Goal: Information Seeking & Learning: Learn about a topic

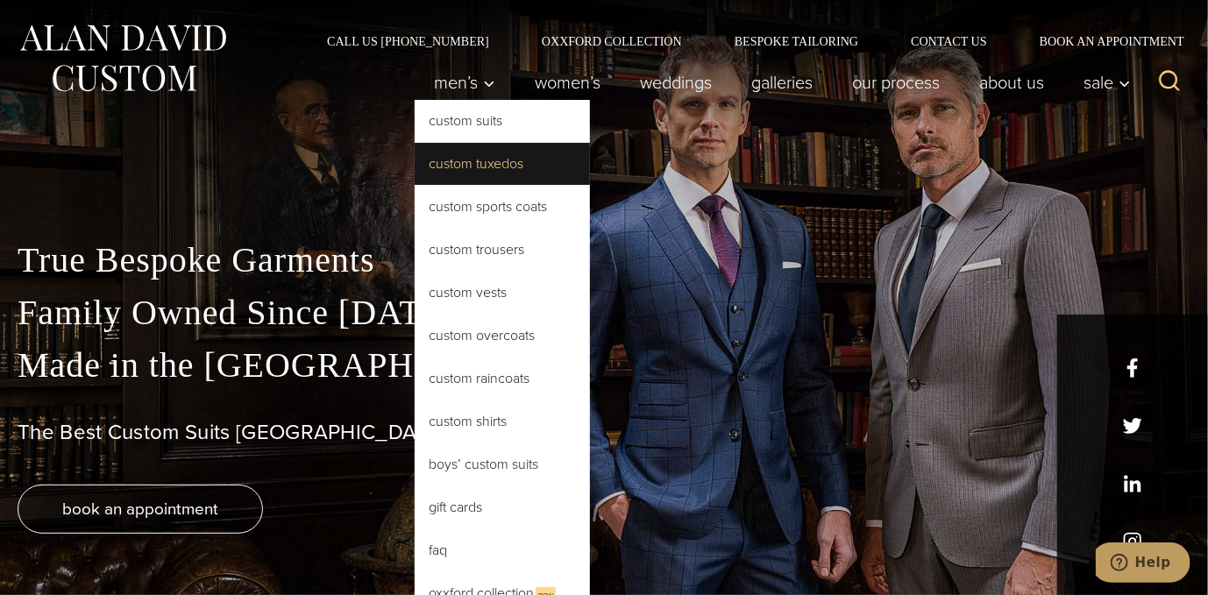
click at [477, 166] on link "Custom Tuxedos" at bounding box center [502, 164] width 175 height 42
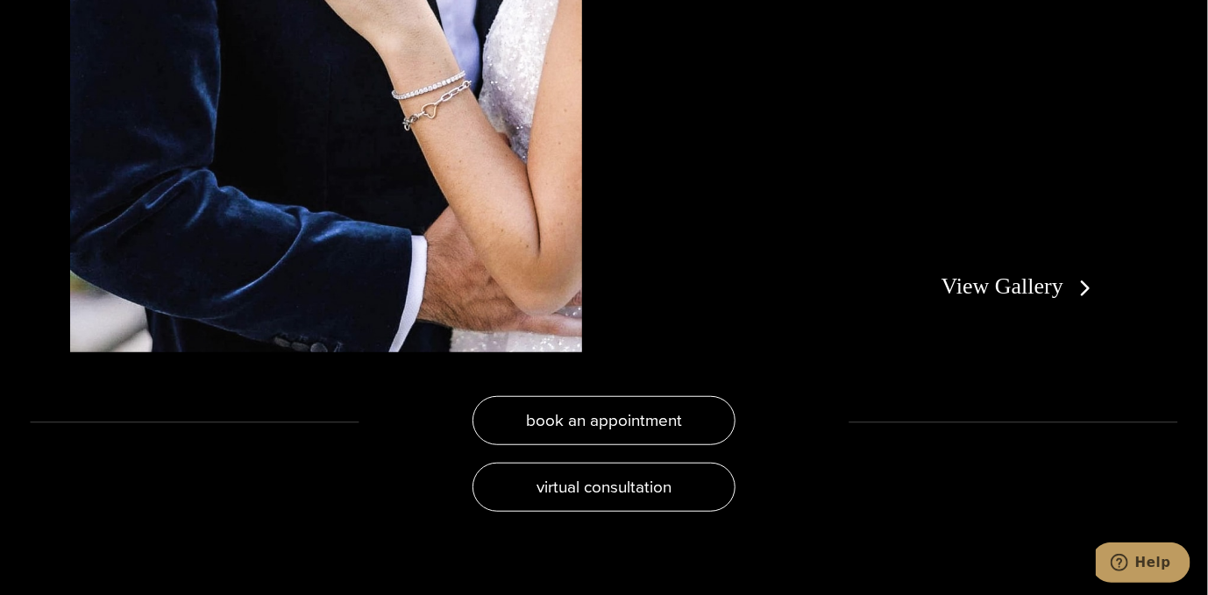
scroll to position [3401, 0]
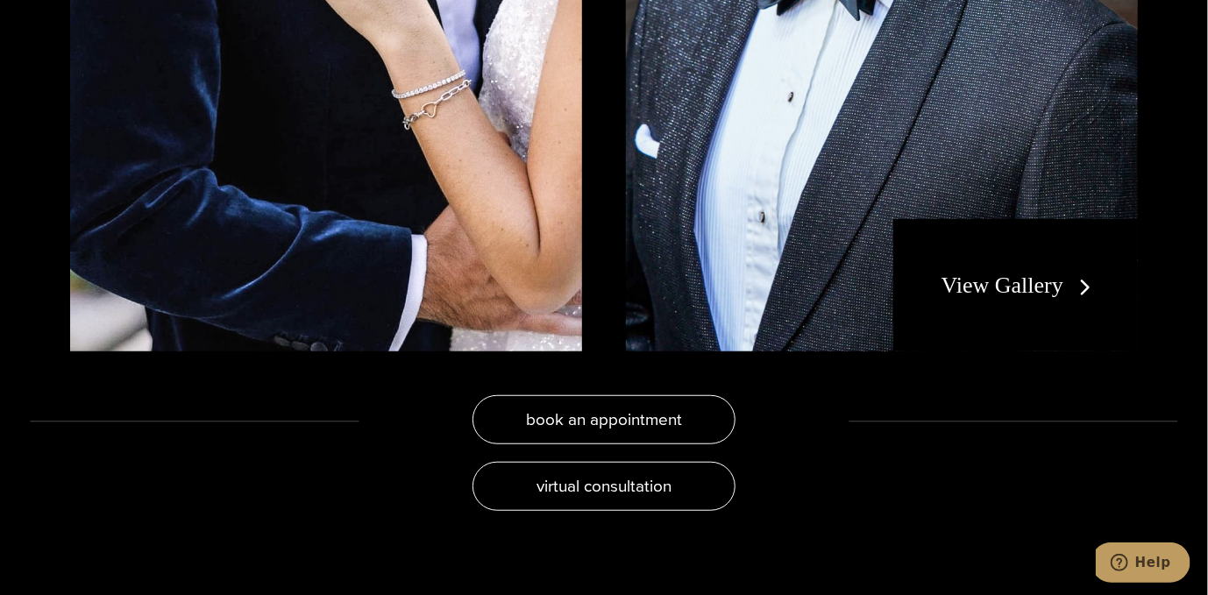
click at [1012, 285] on link "View Gallery" at bounding box center [1020, 285] width 157 height 25
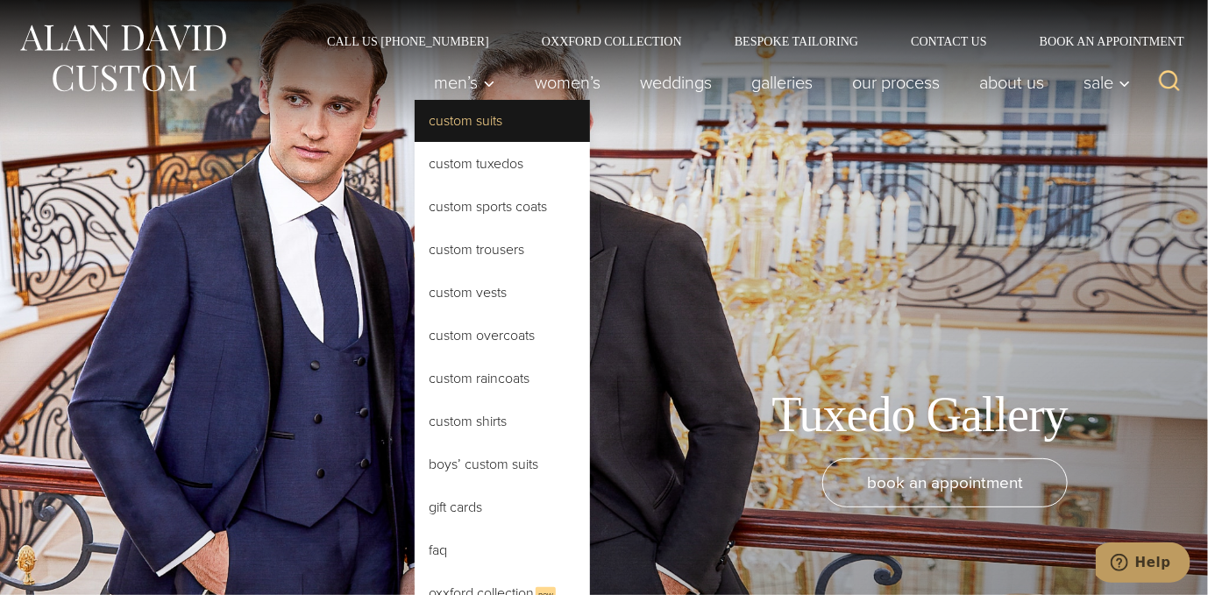
click at [471, 123] on link "Custom Suits" at bounding box center [502, 121] width 175 height 42
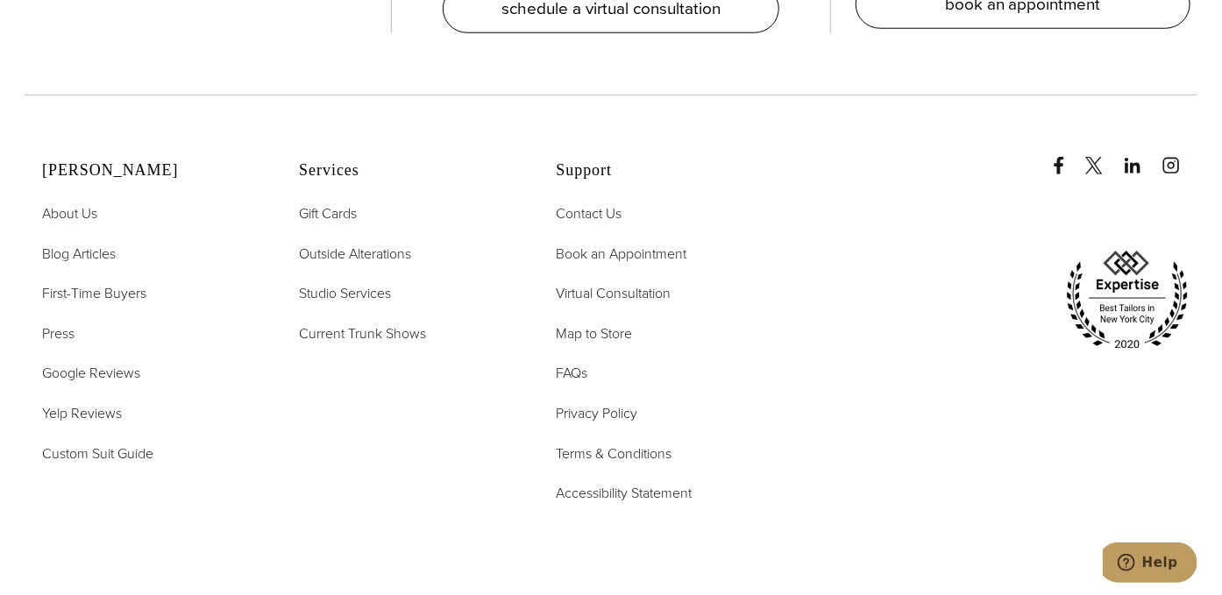
scroll to position [9848, 0]
